Goal: Find specific page/section: Find specific page/section

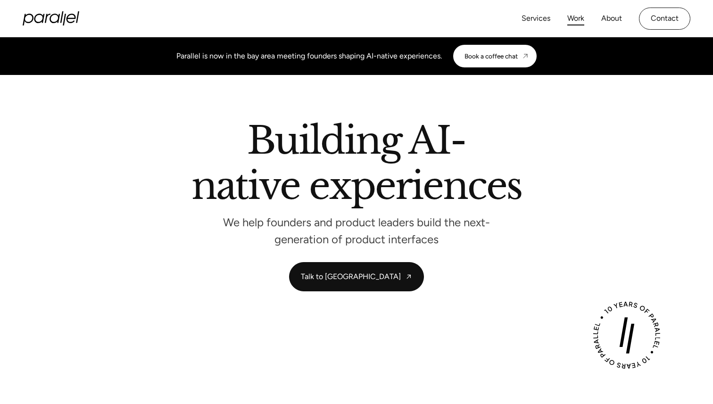
click at [576, 19] on link "Work" at bounding box center [575, 19] width 17 height 14
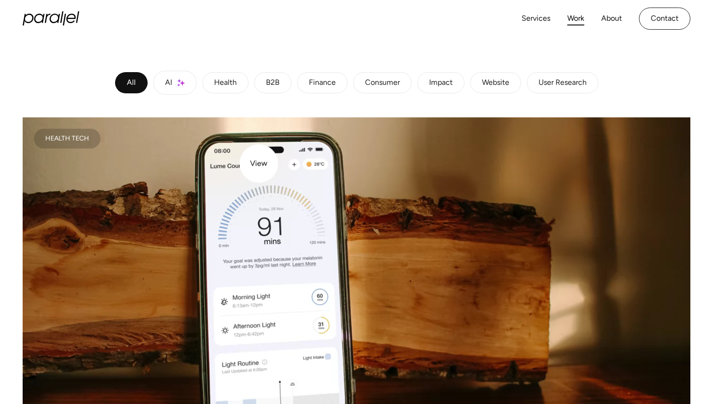
scroll to position [143, 0]
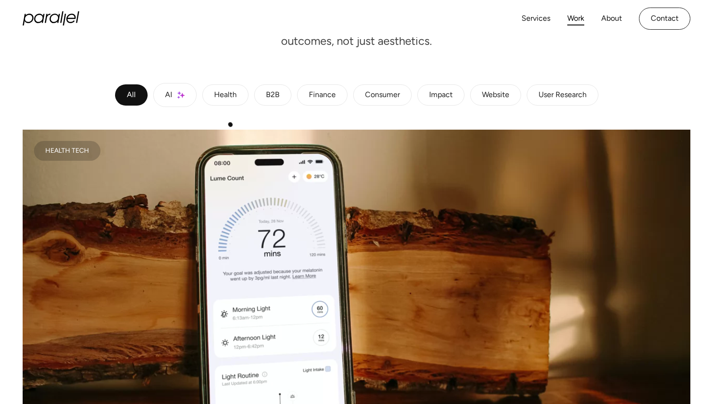
click at [221, 96] on div "Health" at bounding box center [225, 95] width 23 height 6
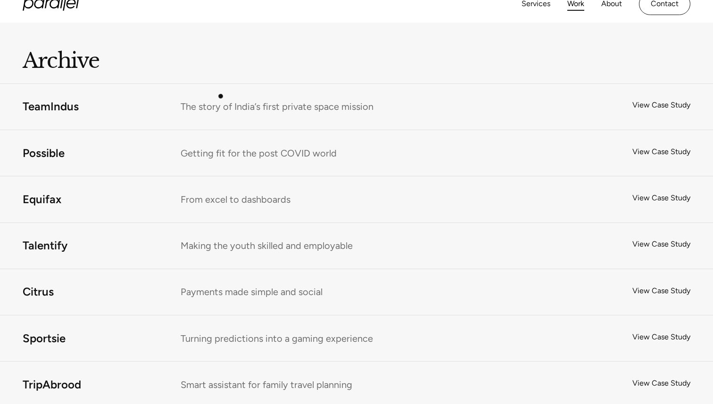
scroll to position [1076, 0]
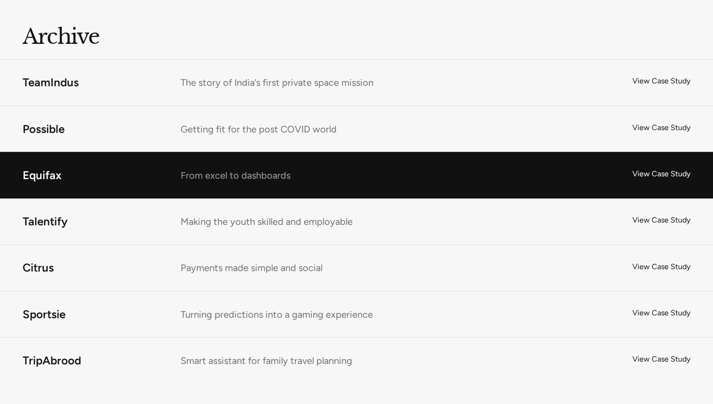
click at [231, 181] on link "Equifax" at bounding box center [356, 175] width 713 height 46
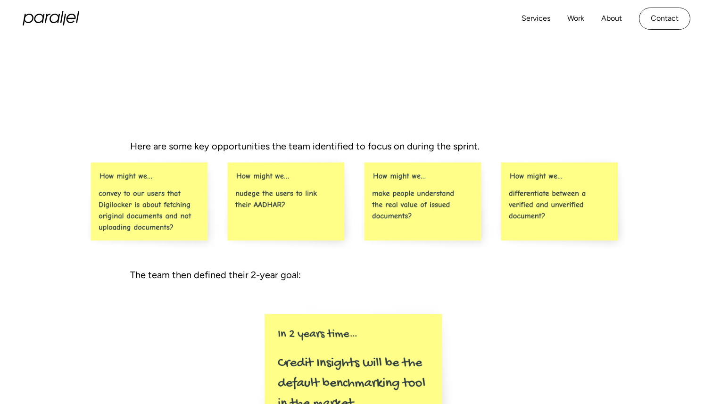
scroll to position [1731, 0]
